Goal: Task Accomplishment & Management: Manage account settings

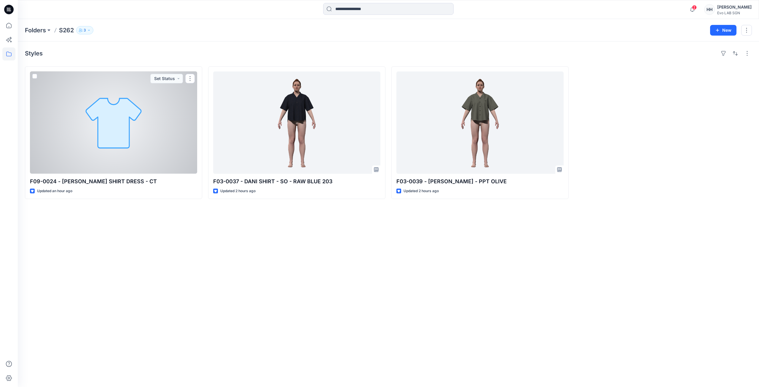
drag, startPoint x: 0, startPoint y: 0, endPoint x: 136, endPoint y: 131, distance: 189.3
click at [136, 131] on div at bounding box center [113, 122] width 167 height 102
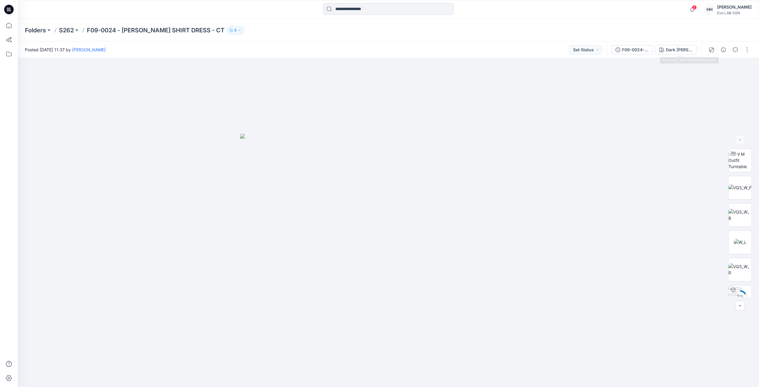
click at [668, 55] on div "F09-0024-JEANIE SHIRT DRESS-GREY-262-COTTON TENCEL Dark loden" at bounding box center [653, 49] width 95 height 17
click at [679, 49] on div "Dark loden" at bounding box center [679, 50] width 27 height 7
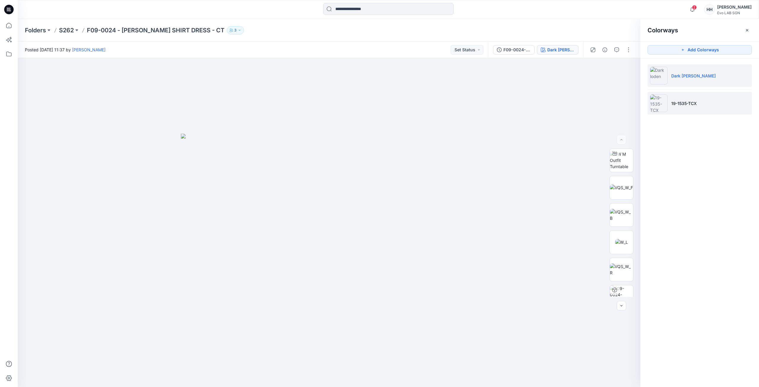
click at [716, 106] on li "19-1535-TCX" at bounding box center [699, 103] width 104 height 23
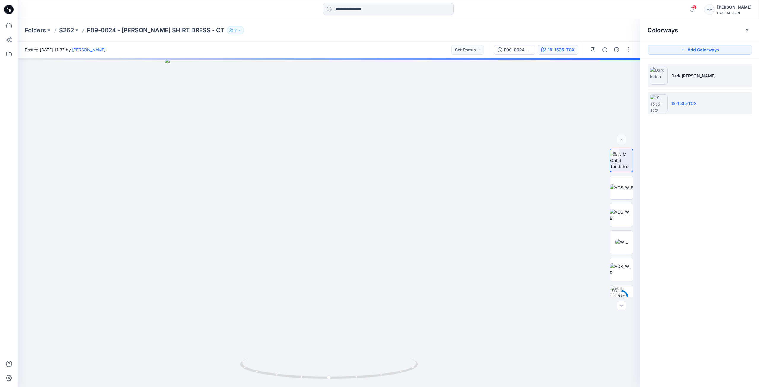
click at [695, 81] on li "Dark loden" at bounding box center [699, 75] width 104 height 23
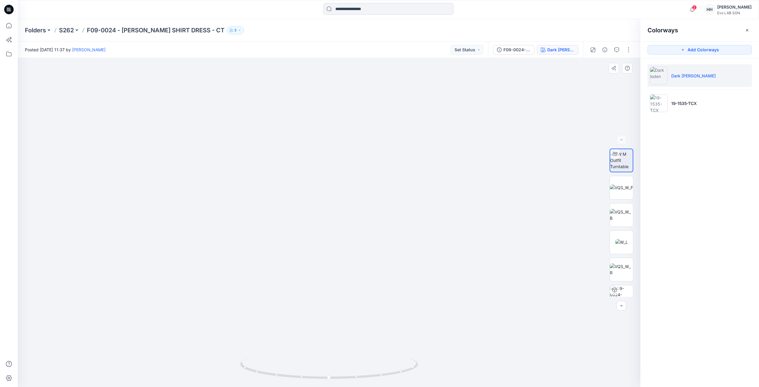
drag, startPoint x: 404, startPoint y: 140, endPoint x: 426, endPoint y: 246, distance: 108.3
click at [677, 97] on li "19-1535-TCX" at bounding box center [699, 103] width 104 height 23
drag, startPoint x: 432, startPoint y: 154, endPoint x: 415, endPoint y: 238, distance: 85.8
drag, startPoint x: 479, startPoint y: 226, endPoint x: 473, endPoint y: 167, distance: 58.7
click at [682, 84] on li "Dark loden" at bounding box center [699, 75] width 104 height 23
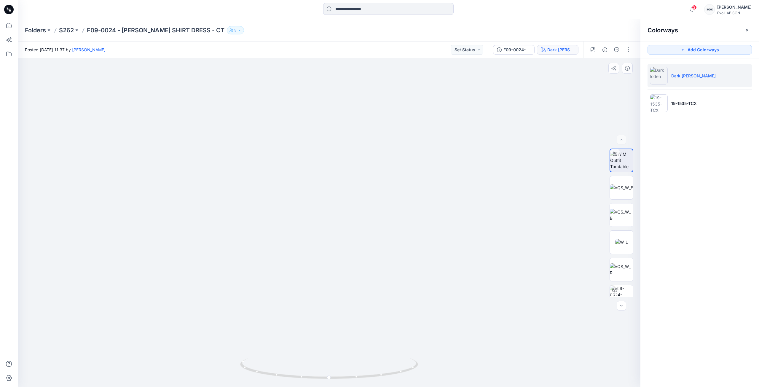
drag, startPoint x: 482, startPoint y: 112, endPoint x: 469, endPoint y: 175, distance: 64.0
drag, startPoint x: 492, startPoint y: 141, endPoint x: 490, endPoint y: 132, distance: 9.3
drag, startPoint x: 622, startPoint y: 182, endPoint x: 622, endPoint y: 189, distance: 7.1
click at [622, 184] on img at bounding box center [621, 187] width 23 height 6
click at [621, 215] on img at bounding box center [621, 215] width 23 height 12
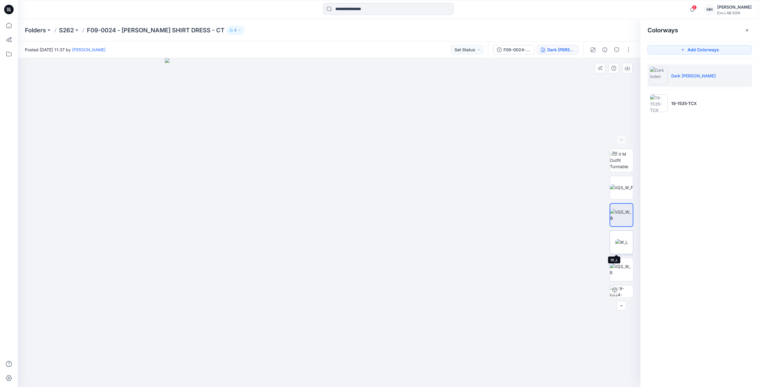
click at [620, 239] on img at bounding box center [621, 242] width 13 height 6
click at [622, 267] on img at bounding box center [621, 269] width 23 height 12
click at [617, 160] on img at bounding box center [621, 160] width 23 height 19
drag, startPoint x: 406, startPoint y: 266, endPoint x: 234, endPoint y: 258, distance: 172.7
click at [231, 258] on div at bounding box center [329, 222] width 622 height 329
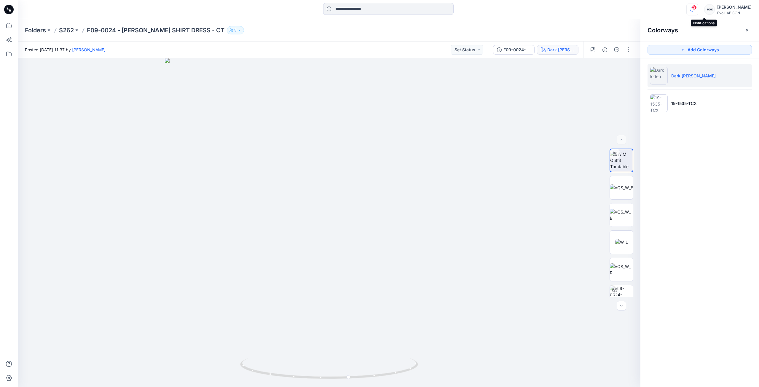
click at [694, 10] on icon "button" at bounding box center [692, 9] width 4 height 4
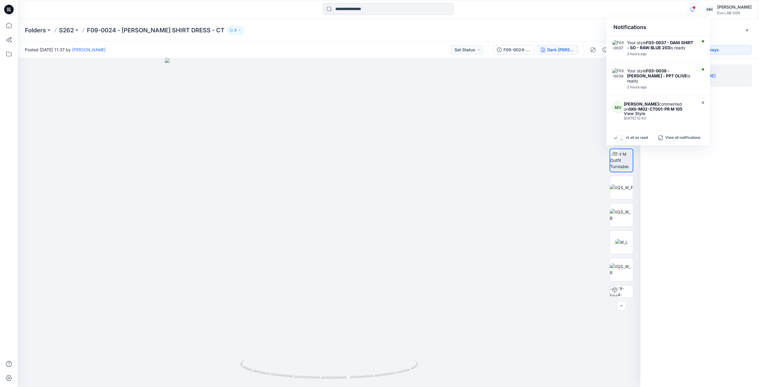
click at [748, 193] on div "Colorways Add Colorways Dark loden 19-1535-TCX" at bounding box center [699, 203] width 119 height 368
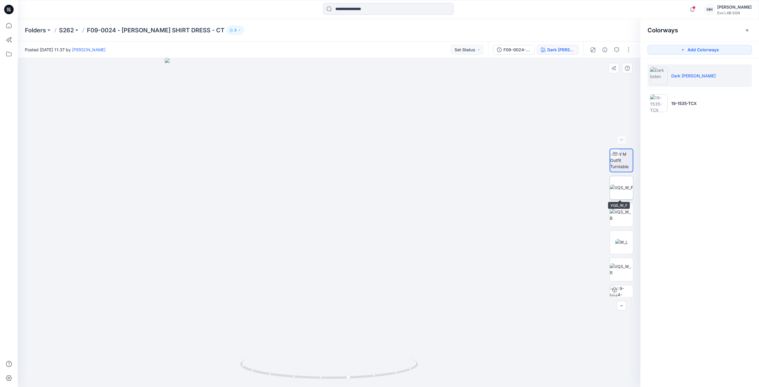
click at [616, 187] on img at bounding box center [621, 187] width 23 height 6
click at [683, 101] on p "19-1535-TCX" at bounding box center [683, 103] width 25 height 6
click at [681, 84] on li "Dark loden" at bounding box center [699, 75] width 104 height 23
click at [65, 30] on p "S262" at bounding box center [66, 30] width 15 height 8
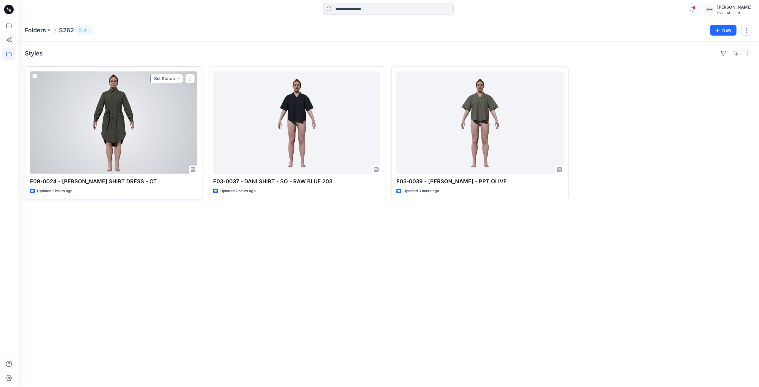
click at [178, 79] on button "Set Status" at bounding box center [166, 78] width 33 height 9
click at [187, 79] on button "button" at bounding box center [189, 78] width 9 height 9
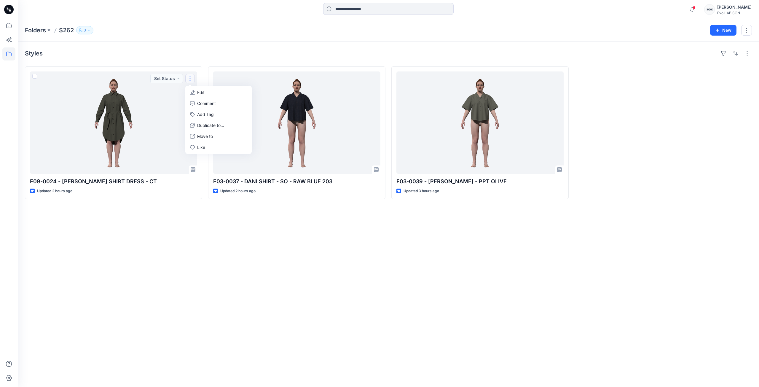
click at [207, 247] on div "Styles F09-0024 - JEANIE SHIRT DRESS - CT Updated 2 hours ago Set Status Edit C…" at bounding box center [388, 213] width 741 height 345
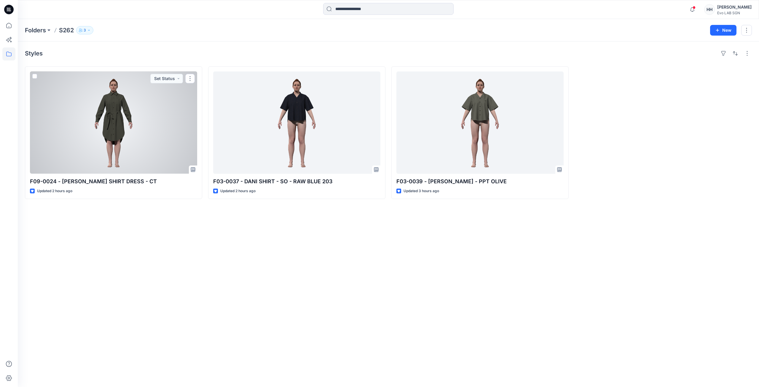
click at [187, 153] on div at bounding box center [113, 122] width 167 height 102
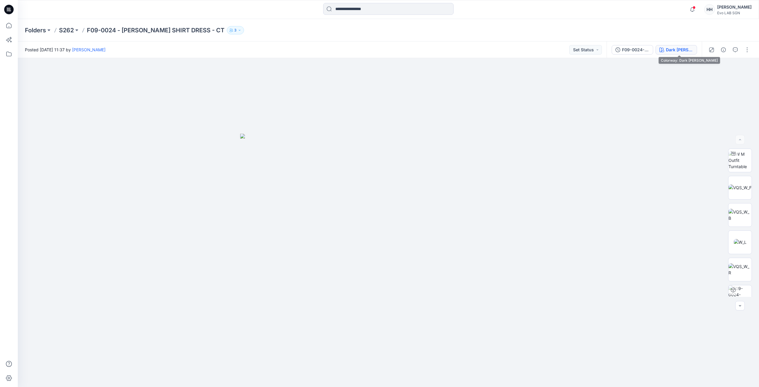
click at [685, 49] on div "Dark loden" at bounding box center [679, 50] width 27 height 7
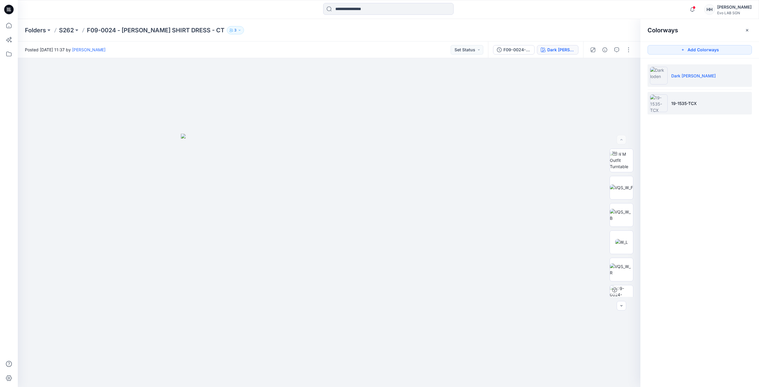
click at [683, 102] on p "19-1535-TCX" at bounding box center [683, 103] width 25 height 6
click at [584, 83] on div at bounding box center [329, 222] width 622 height 329
click at [748, 30] on icon "button" at bounding box center [746, 30] width 5 height 5
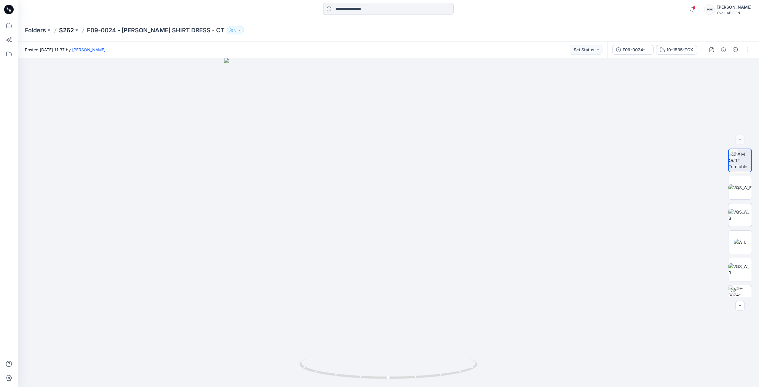
click at [68, 28] on p "S262" at bounding box center [66, 30] width 15 height 8
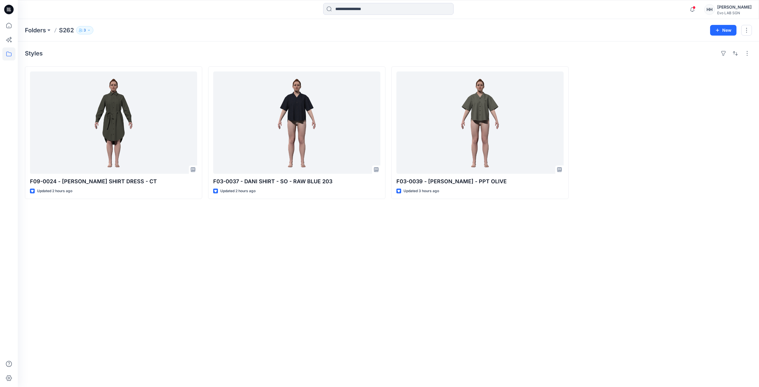
click at [205, 276] on div "Styles F09-0024 - JEANIE SHIRT DRESS - CT Updated 2 hours ago F03-0037 - DANI S…" at bounding box center [388, 213] width 741 height 345
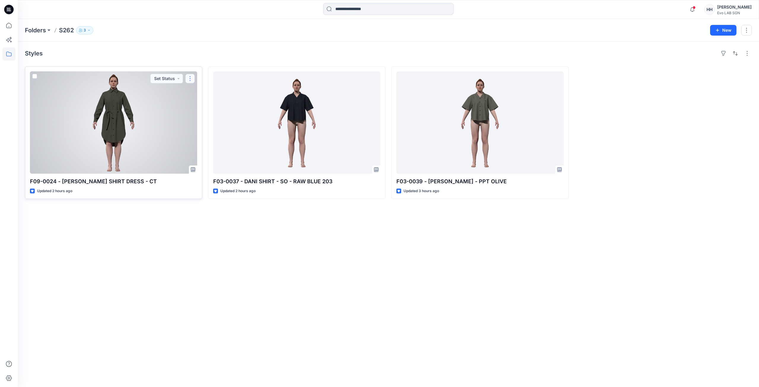
click at [192, 75] on button "button" at bounding box center [189, 78] width 9 height 9
click at [210, 92] on button "Edit" at bounding box center [218, 92] width 64 height 11
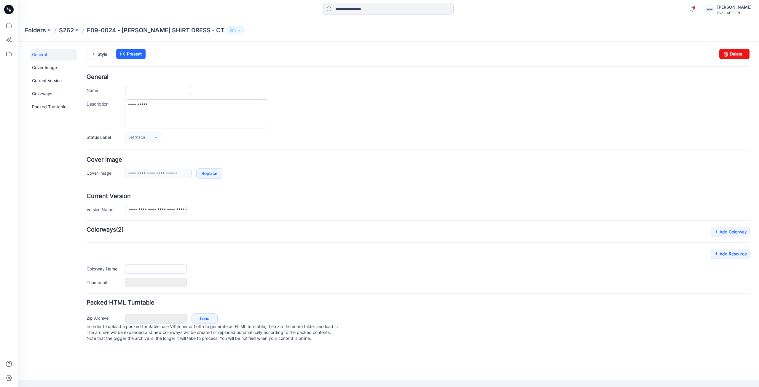
type input "**********"
type input "*******"
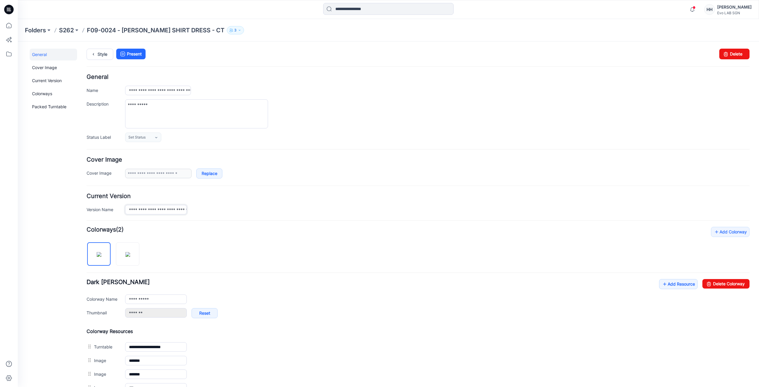
click at [169, 206] on input "**********" at bounding box center [156, 209] width 62 height 9
click at [67, 28] on p "S262" at bounding box center [66, 30] width 15 height 8
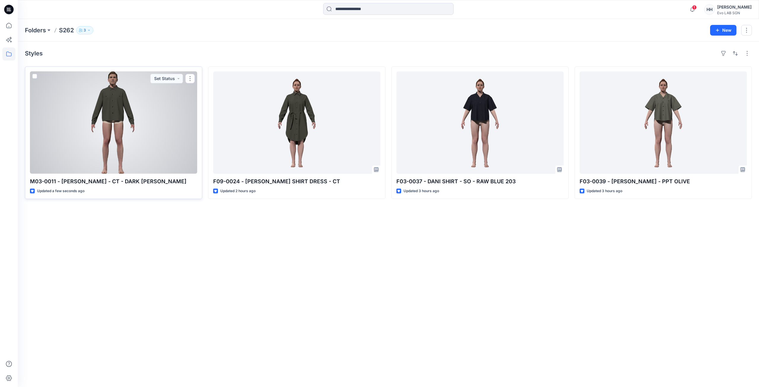
click at [165, 131] on div at bounding box center [113, 122] width 167 height 102
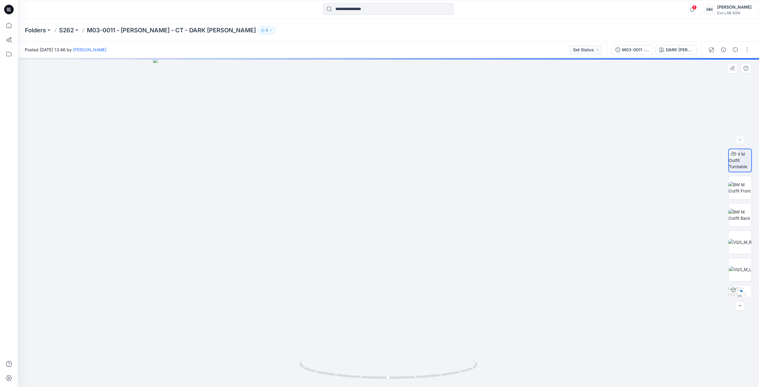
drag, startPoint x: 467, startPoint y: 129, endPoint x: 455, endPoint y: 228, distance: 99.5
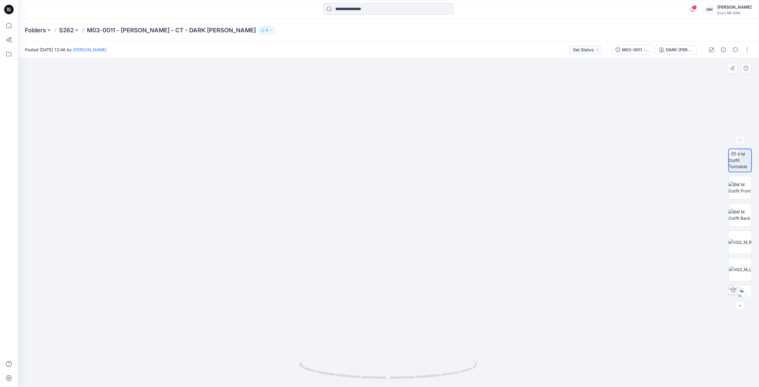
drag, startPoint x: 496, startPoint y: 225, endPoint x: 467, endPoint y: 124, distance: 105.3
drag, startPoint x: 515, startPoint y: 171, endPoint x: 486, endPoint y: 99, distance: 77.7
drag, startPoint x: 491, startPoint y: 122, endPoint x: 521, endPoint y: 196, distance: 79.9
drag, startPoint x: 544, startPoint y: 172, endPoint x: 533, endPoint y: 147, distance: 26.7
drag, startPoint x: 545, startPoint y: 183, endPoint x: 549, endPoint y: 189, distance: 6.8
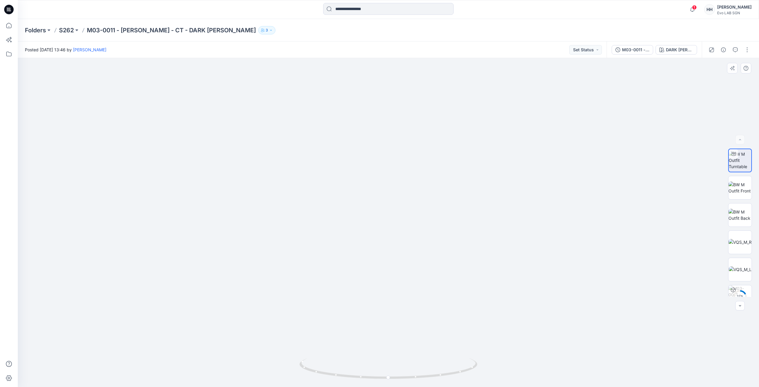
click at [549, 189] on img at bounding box center [380, 168] width 766 height 438
drag, startPoint x: 394, startPoint y: 376, endPoint x: 569, endPoint y: 377, distance: 175.4
click at [569, 377] on div at bounding box center [388, 222] width 741 height 329
click at [64, 27] on p "S262" at bounding box center [66, 30] width 15 height 8
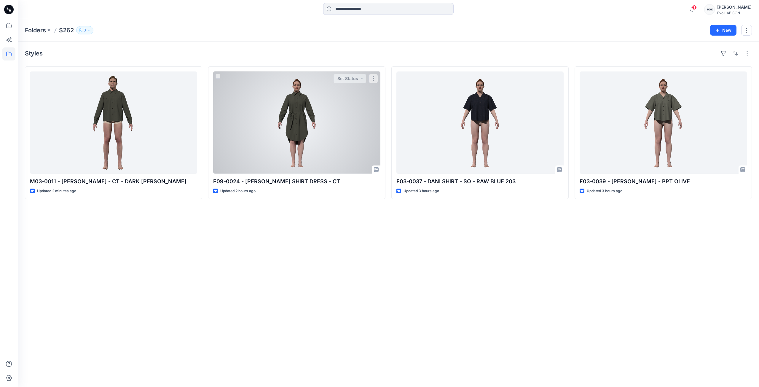
click at [305, 108] on div at bounding box center [296, 122] width 167 height 102
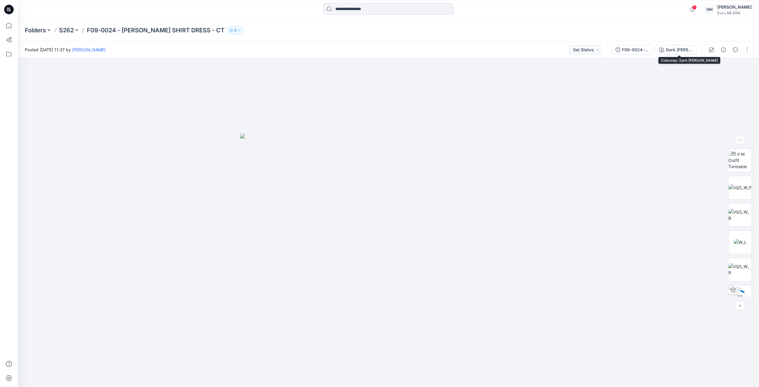
click at [686, 50] on div "Dark loden" at bounding box center [679, 50] width 27 height 7
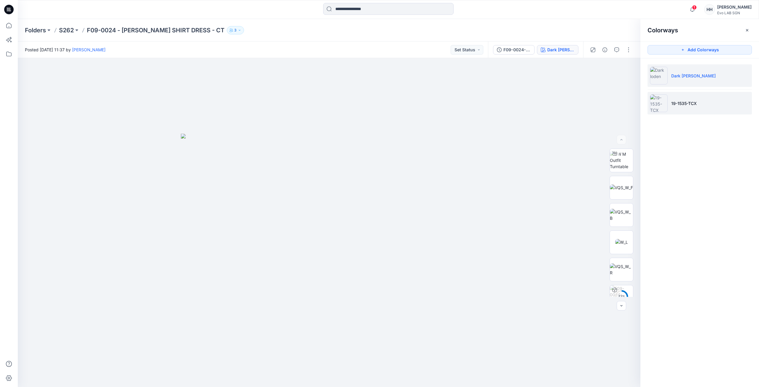
click at [693, 106] on p "19-1535-TCX" at bounding box center [683, 103] width 25 height 6
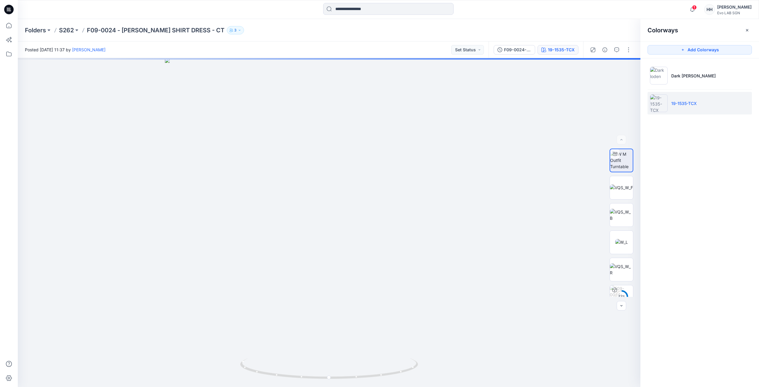
drag, startPoint x: 705, startPoint y: 101, endPoint x: 736, endPoint y: 99, distance: 30.3
click at [736, 99] on li "19-1535-TCX" at bounding box center [699, 103] width 104 height 23
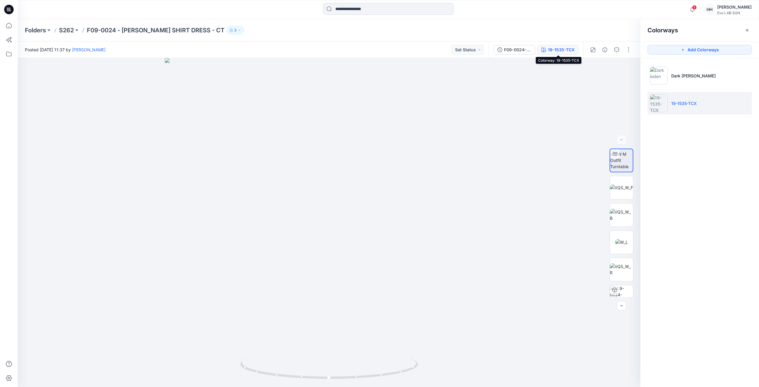
drag, startPoint x: 564, startPoint y: 48, endPoint x: 553, endPoint y: 49, distance: 11.6
click at [553, 49] on div "19-1535-TCX" at bounding box center [561, 50] width 27 height 7
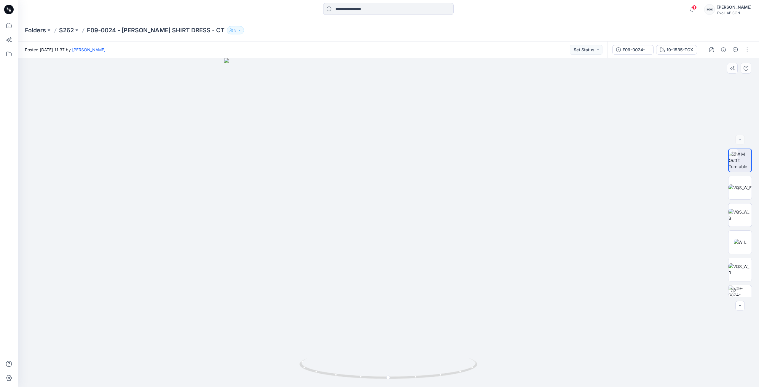
click at [556, 143] on div at bounding box center [388, 222] width 741 height 329
click at [70, 27] on p "S262" at bounding box center [66, 30] width 15 height 8
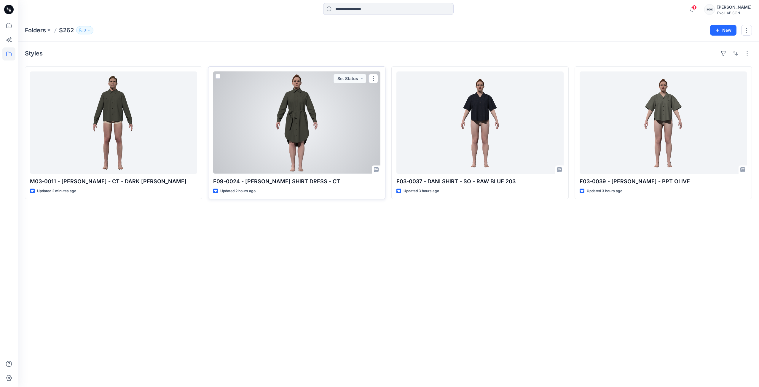
click at [315, 98] on div at bounding box center [296, 122] width 167 height 102
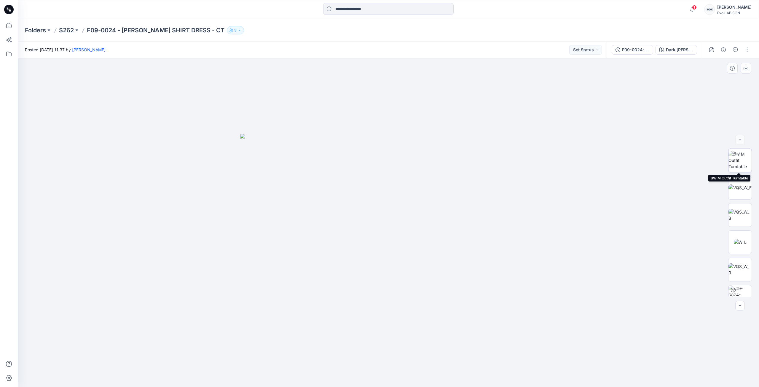
click at [745, 160] on img at bounding box center [739, 160] width 23 height 19
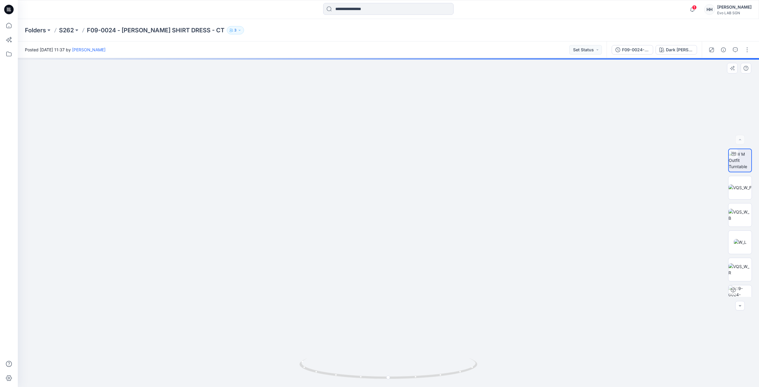
drag, startPoint x: 504, startPoint y: 146, endPoint x: 505, endPoint y: 202, distance: 56.3
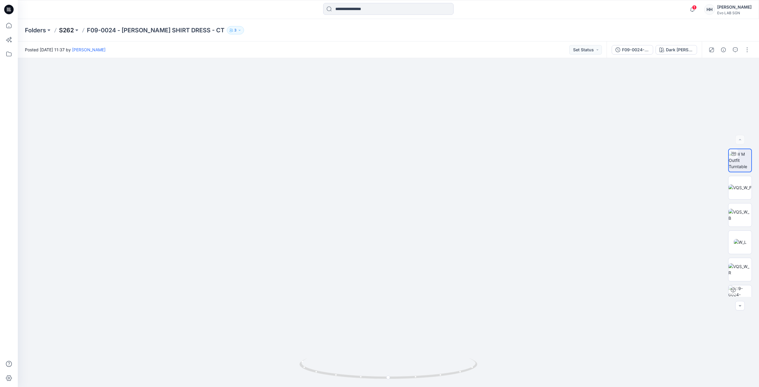
click at [66, 30] on p "S262" at bounding box center [66, 30] width 15 height 8
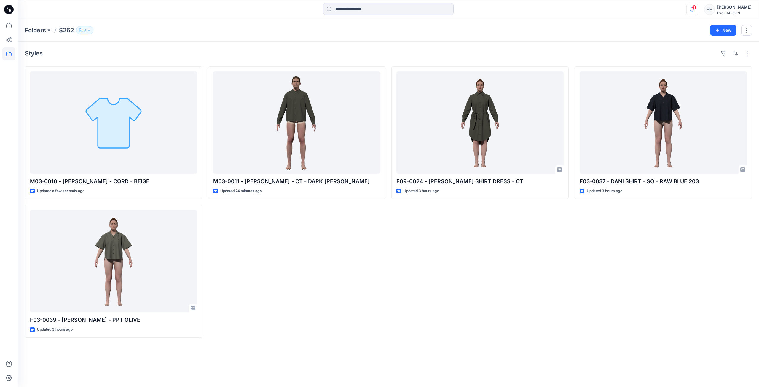
click at [694, 10] on icon "button" at bounding box center [692, 9] width 4 height 4
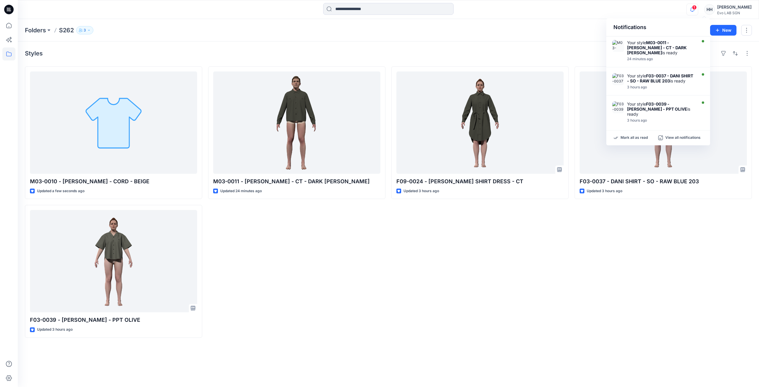
click at [517, 30] on div "Folders S262 3" at bounding box center [365, 30] width 680 height 8
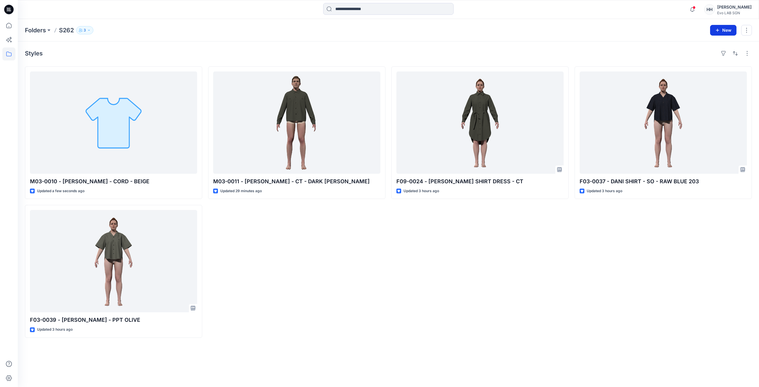
click at [718, 33] on button "New" at bounding box center [723, 30] width 26 height 11
click at [678, 228] on div "F03-0037 - DANI SHIRT - SO - RAW BLUE 203 Updated 3 hours ago" at bounding box center [662, 201] width 177 height 271
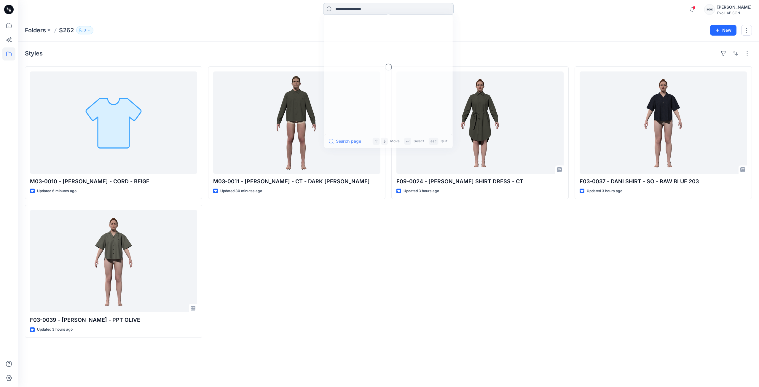
click at [357, 5] on input at bounding box center [388, 9] width 130 height 12
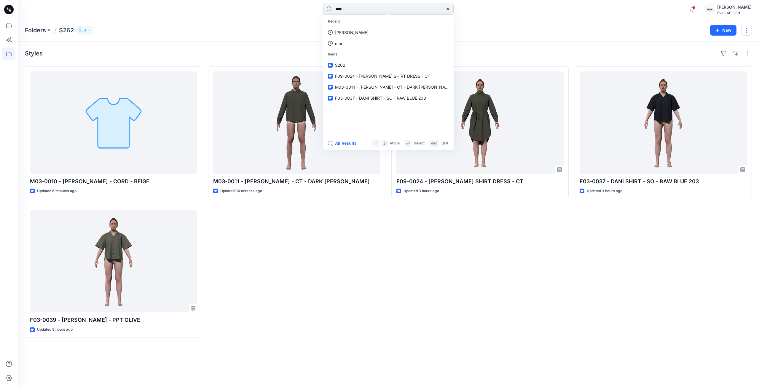
type input "****"
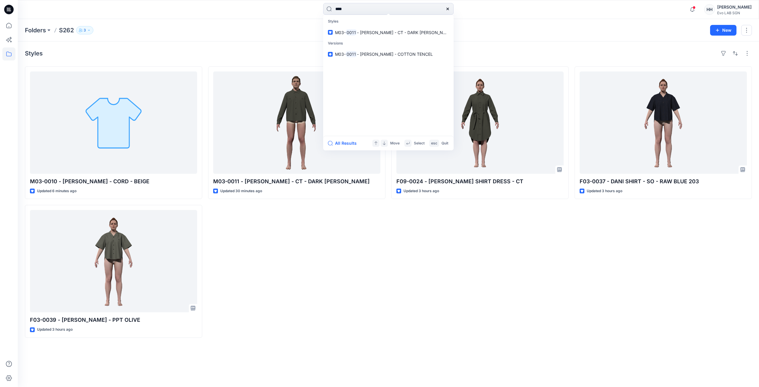
click at [358, 257] on div "M03-0011 - PEDRO Overshirt - CT - DARK LODEN Updated 30 minutes ago" at bounding box center [296, 201] width 177 height 271
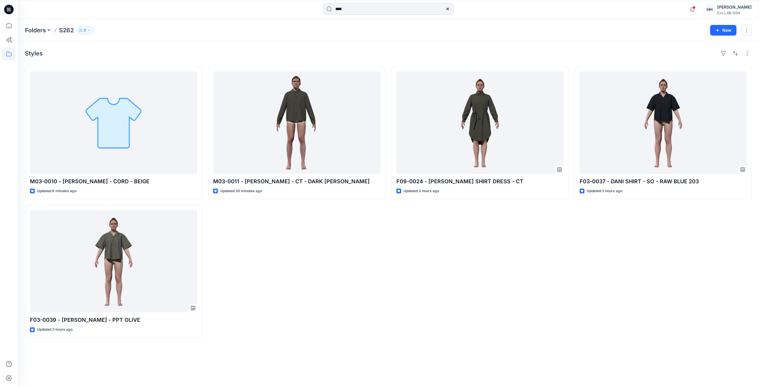
click at [445, 8] on icon at bounding box center [447, 9] width 5 height 5
click at [488, 259] on div "F09-0024 - JEANIE SHIRT DRESS - CT Updated 3 hours ago" at bounding box center [479, 201] width 177 height 271
click at [729, 28] on button "New" at bounding box center [723, 30] width 26 height 11
click at [710, 55] on p "New Folder" at bounding box center [706, 56] width 22 height 6
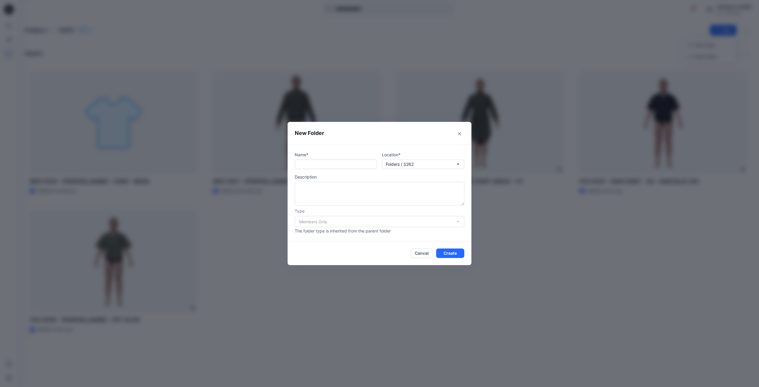
click at [344, 161] on input "text" at bounding box center [336, 163] width 82 height 9
type input "*"
type input "***"
click at [455, 250] on button "Create" at bounding box center [450, 252] width 28 height 9
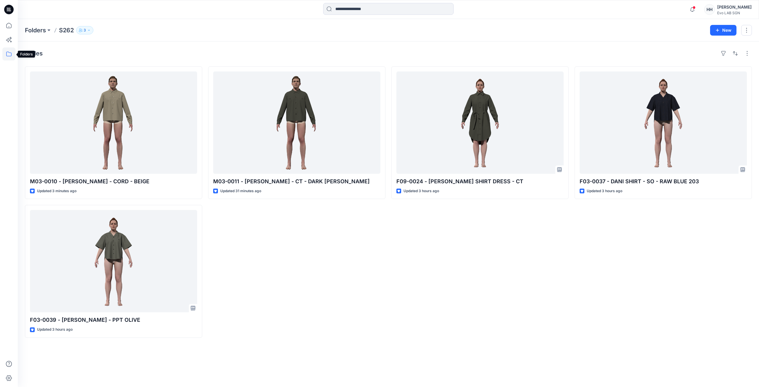
click at [9, 54] on icon at bounding box center [8, 53] width 13 height 13
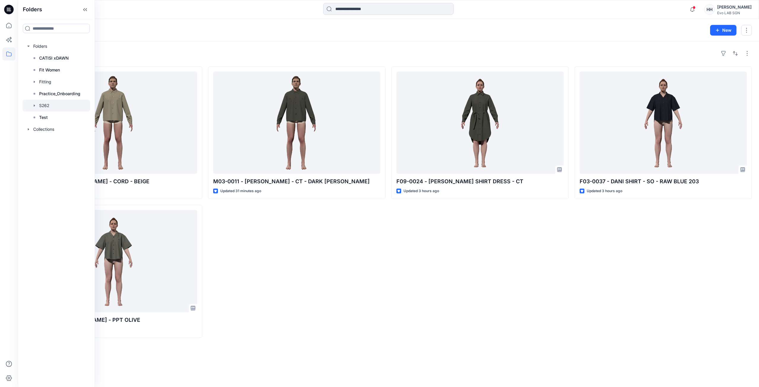
click at [59, 103] on div at bounding box center [57, 106] width 68 height 12
click at [308, 243] on div "M03-0011 - PEDRO Overshirt - CT - DARK LODEN Updated 31 minutes ago" at bounding box center [296, 201] width 177 height 271
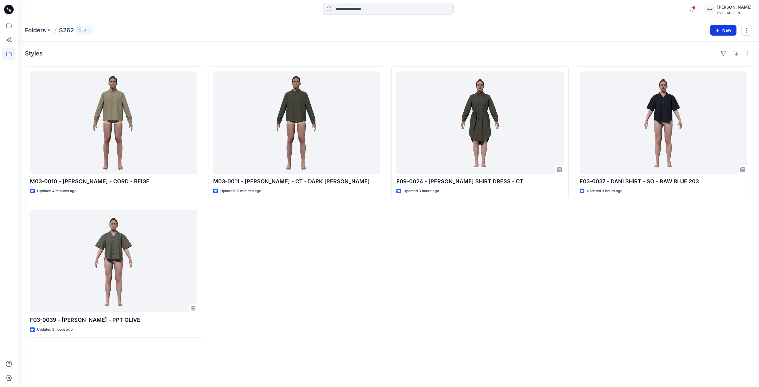
click at [721, 28] on button "New" at bounding box center [723, 30] width 26 height 11
click at [706, 56] on p "New Folder" at bounding box center [706, 56] width 22 height 6
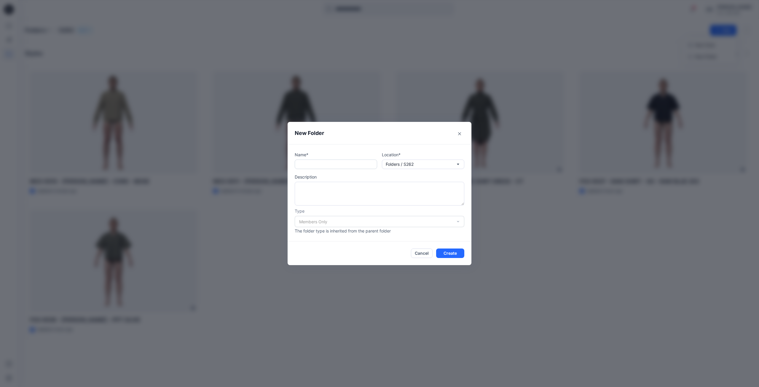
click at [327, 166] on input "text" at bounding box center [336, 163] width 82 height 9
type input "*****"
click at [451, 254] on button "Create" at bounding box center [450, 252] width 28 height 9
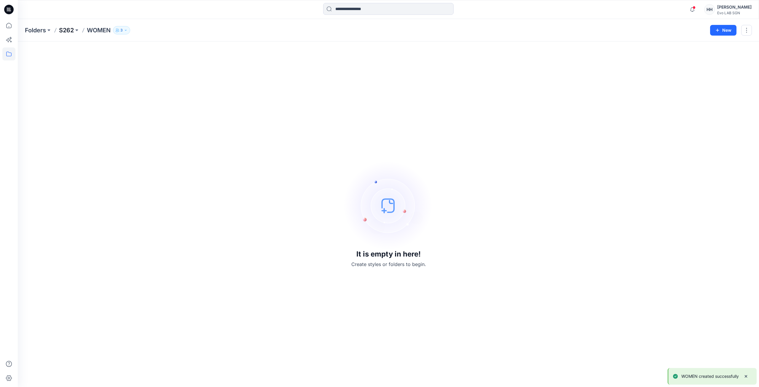
click at [66, 28] on p "S262" at bounding box center [66, 30] width 15 height 8
